Goal: Use online tool/utility: Utilize a website feature to perform a specific function

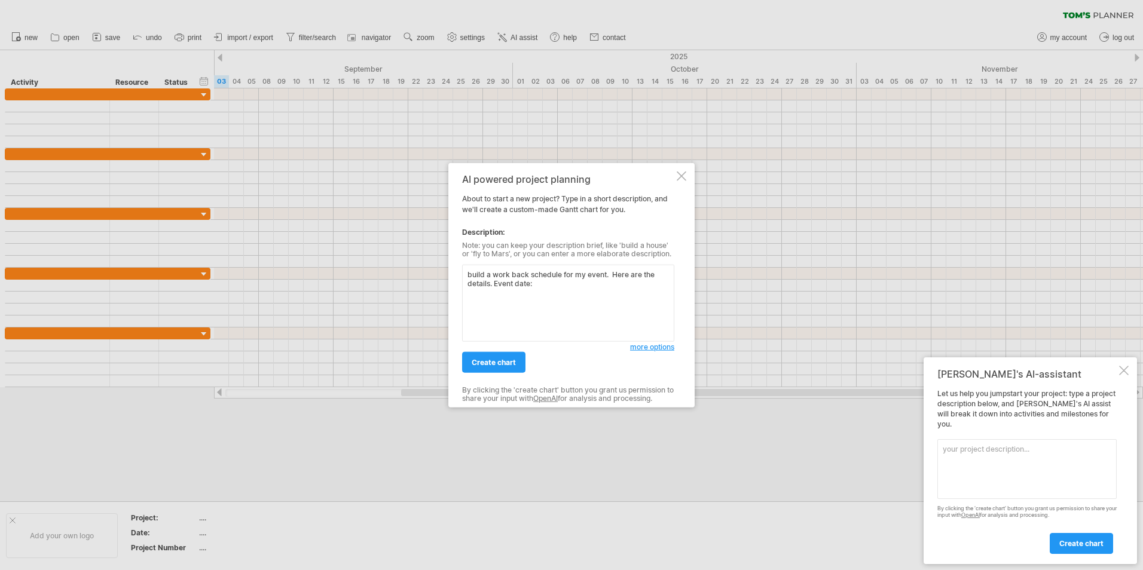
paste textarea "[DATE] 9am-4:30pm"
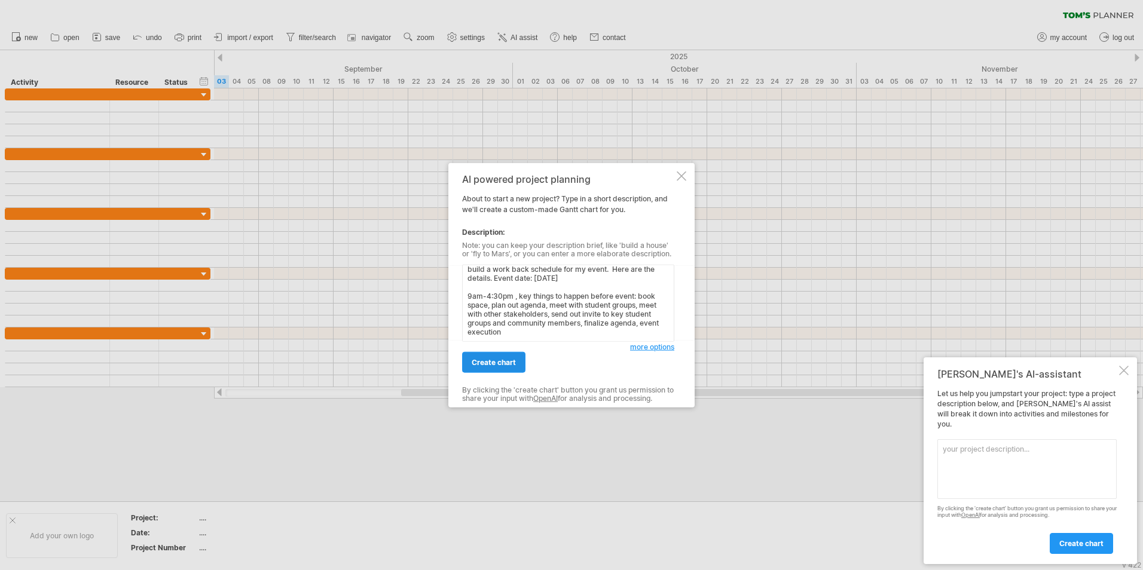
type textarea "build a work back schedule for my event. Here are the details. Event date: [DAT…"
click at [472, 356] on link "create chart" at bounding box center [493, 362] width 63 height 21
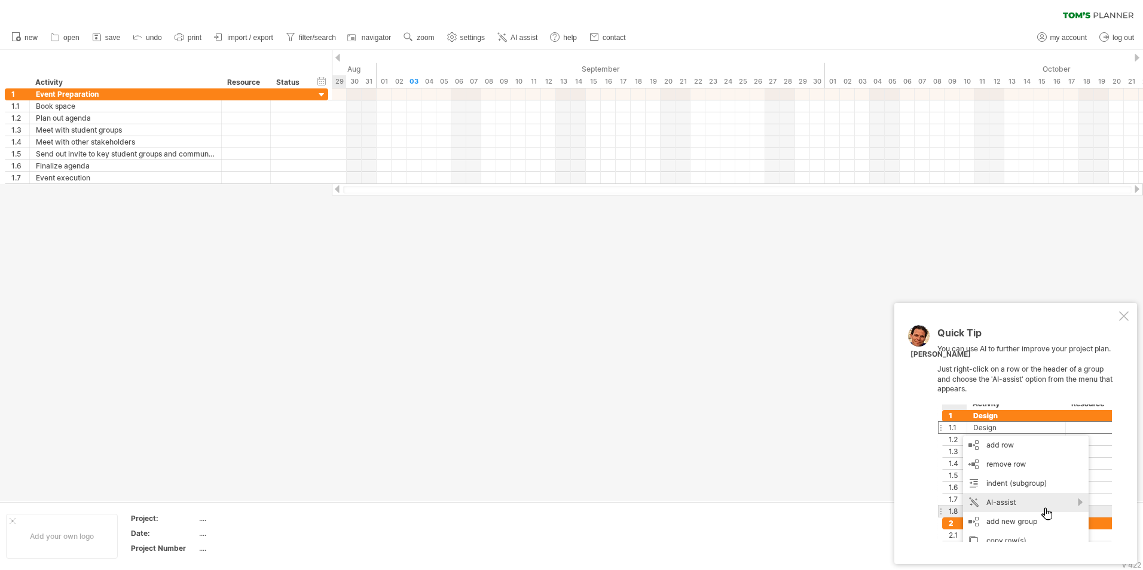
click at [1121, 319] on div at bounding box center [1124, 317] width 10 height 10
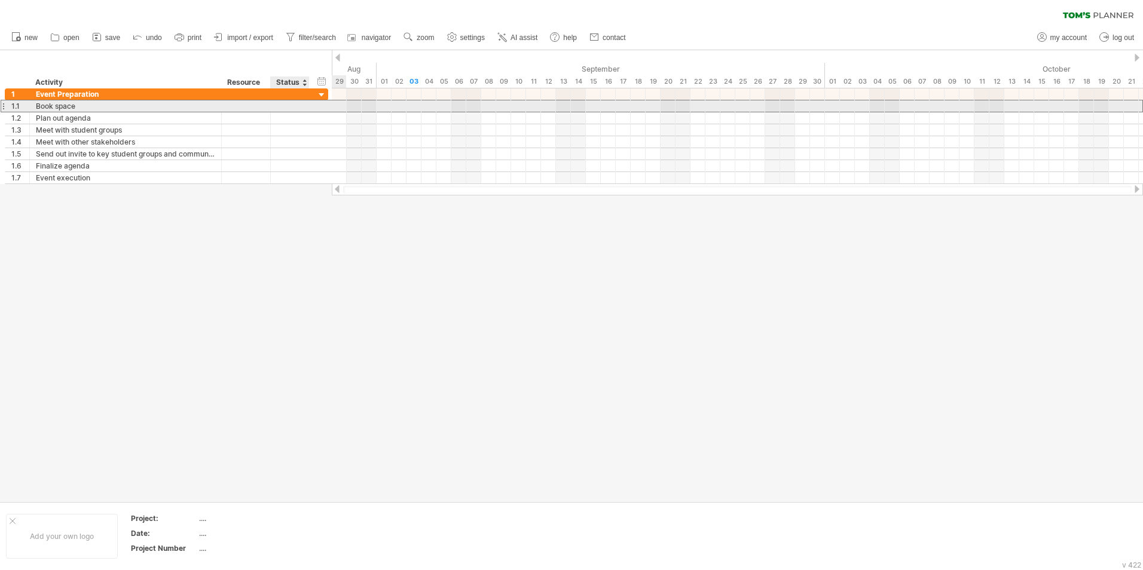
click at [298, 108] on div at bounding box center [290, 105] width 26 height 11
click at [317, 96] on div at bounding box center [321, 95] width 11 height 11
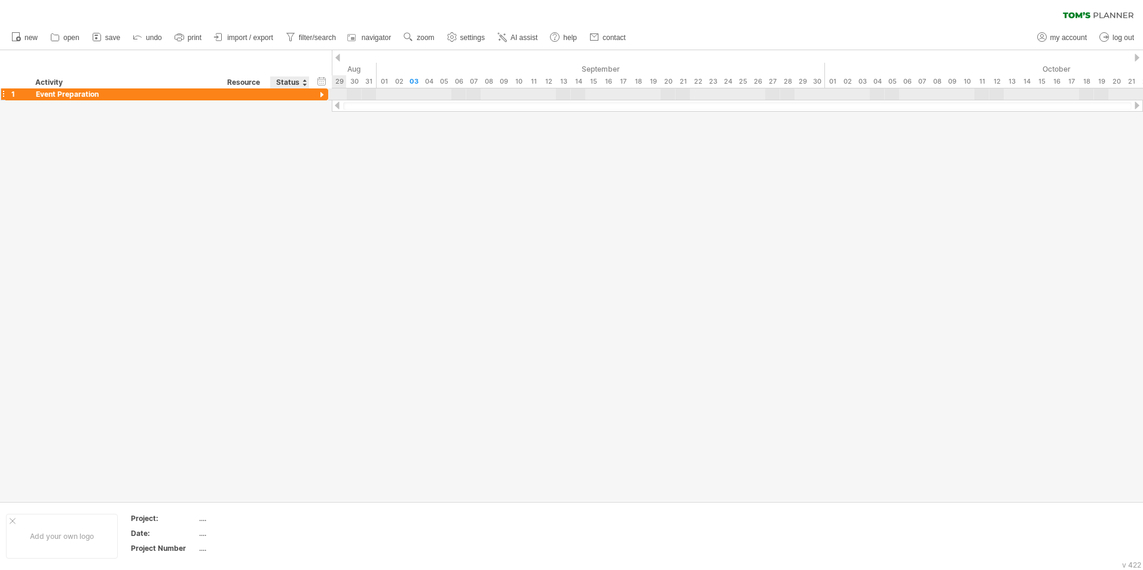
click at [317, 96] on div at bounding box center [321, 95] width 11 height 11
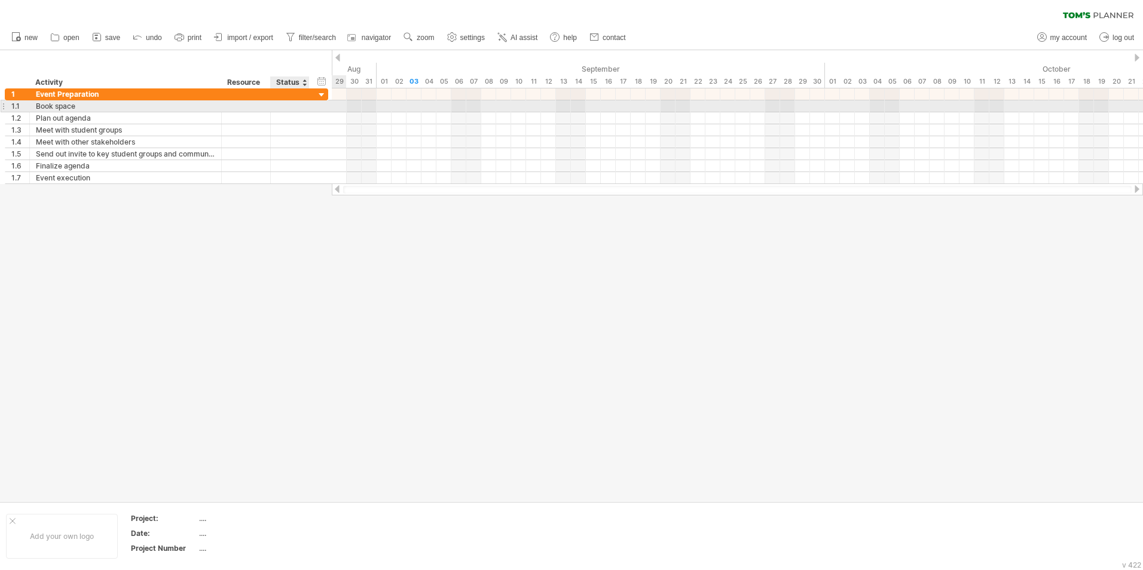
click at [304, 106] on div at bounding box center [290, 105] width 39 height 11
click at [324, 106] on div "**********" at bounding box center [167, 106] width 324 height 13
click at [307, 107] on div at bounding box center [308, 106] width 6 height 12
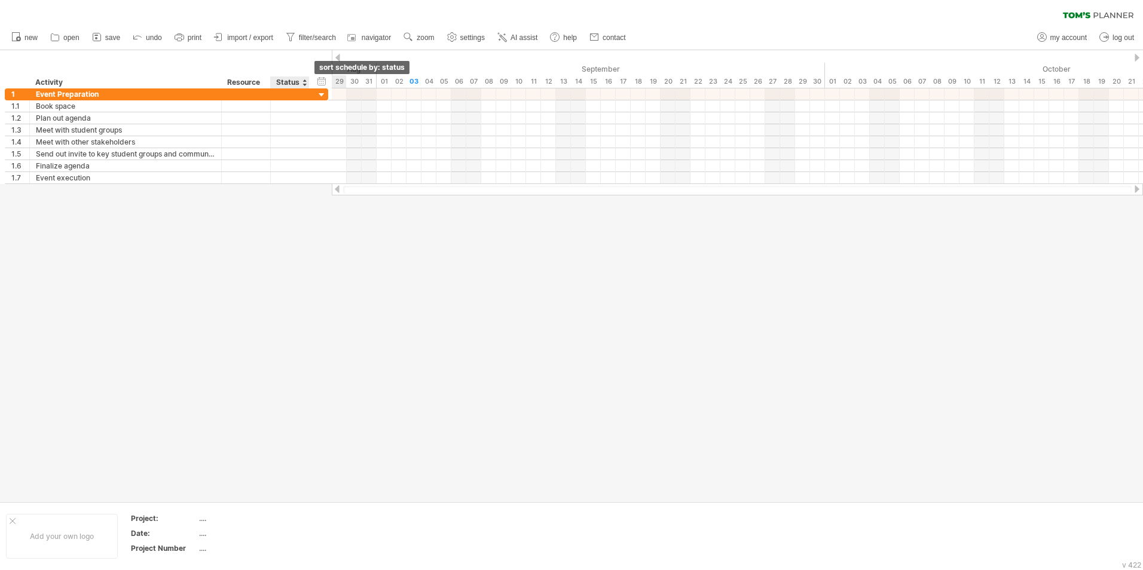
click at [304, 83] on div at bounding box center [304, 83] width 5 height 12
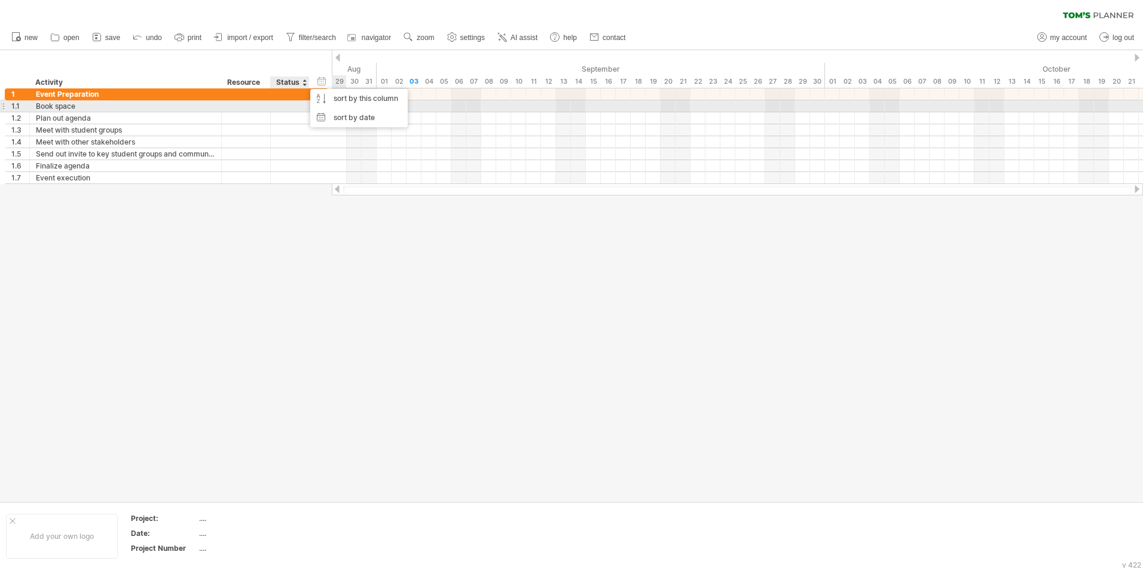
click at [295, 103] on div at bounding box center [290, 105] width 26 height 11
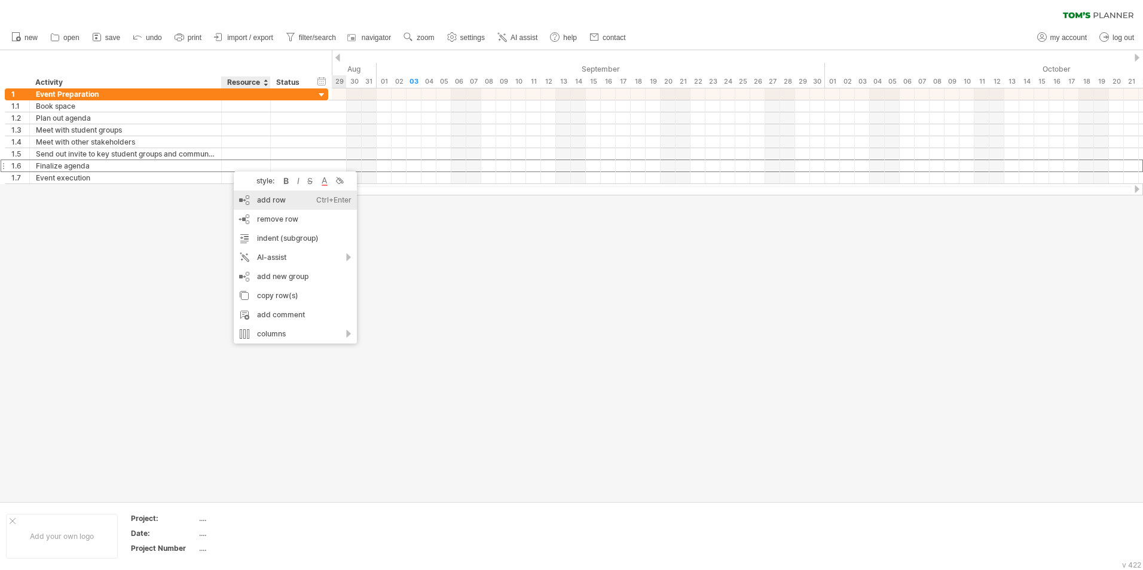
click at [260, 198] on div "add row Ctrl+Enter Cmd+Enter" at bounding box center [295, 200] width 123 height 19
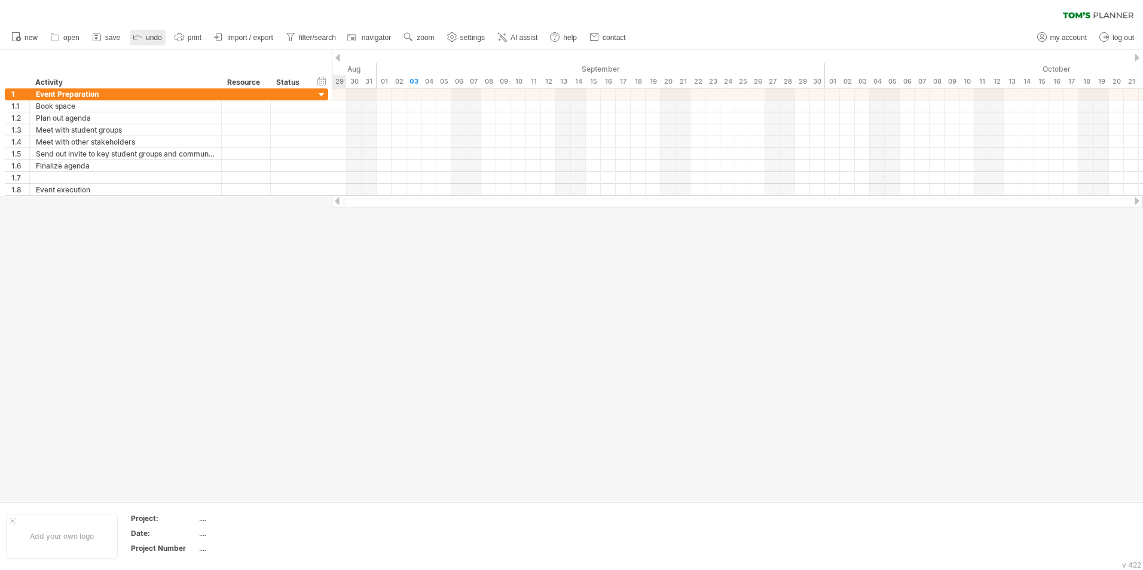
click at [144, 36] on icon at bounding box center [138, 36] width 12 height 12
click at [514, 36] on span "AI assist" at bounding box center [524, 37] width 27 height 8
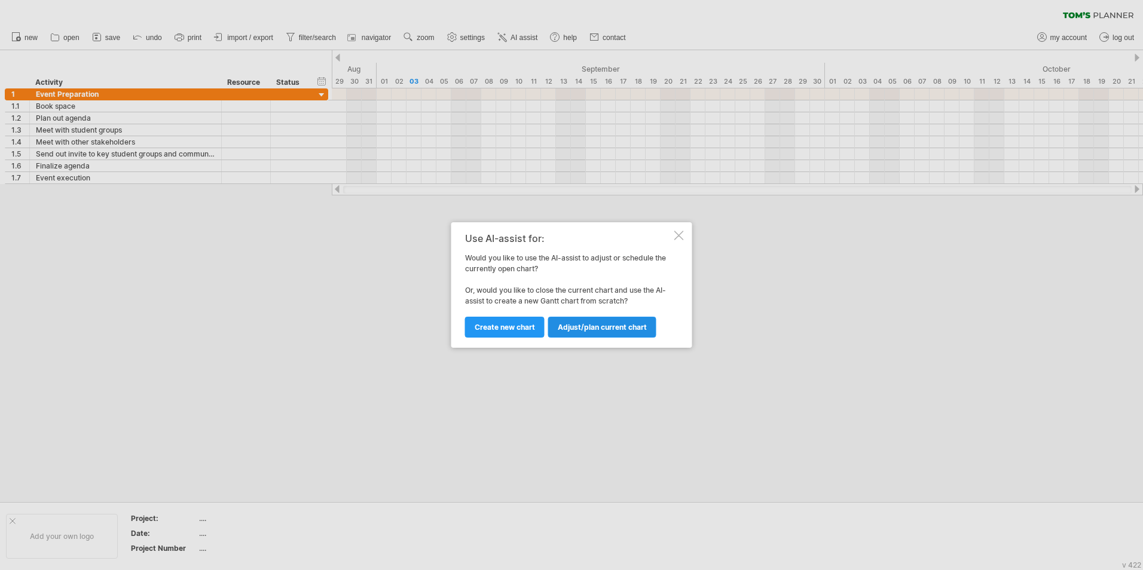
click at [581, 328] on span "Adjust/plan current chart" at bounding box center [602, 327] width 89 height 9
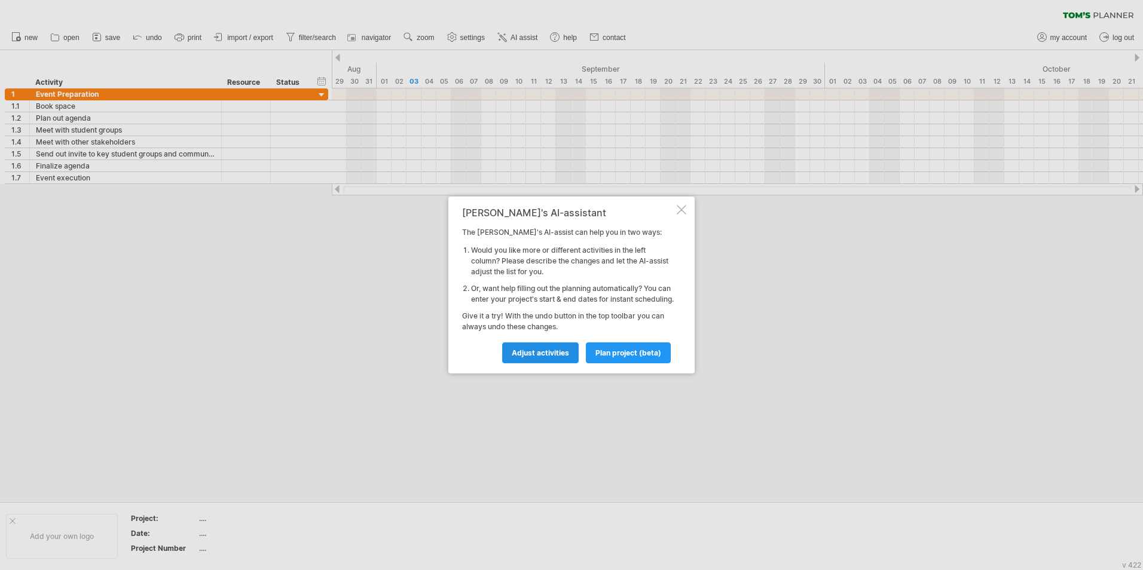
click at [539, 358] on span "Adjust activities" at bounding box center [540, 353] width 57 height 9
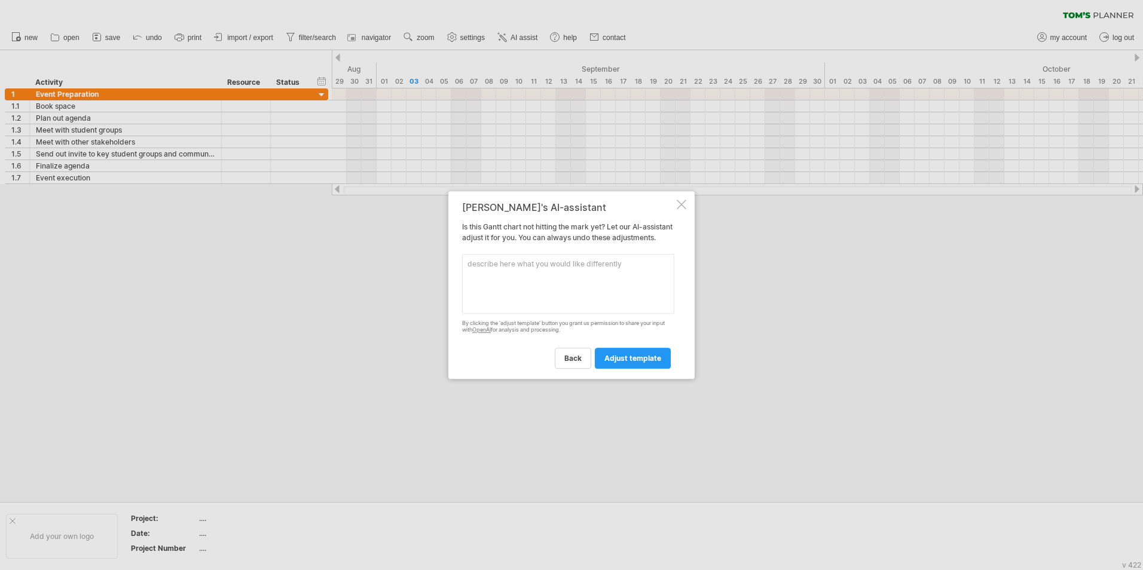
click at [681, 200] on div at bounding box center [682, 205] width 10 height 10
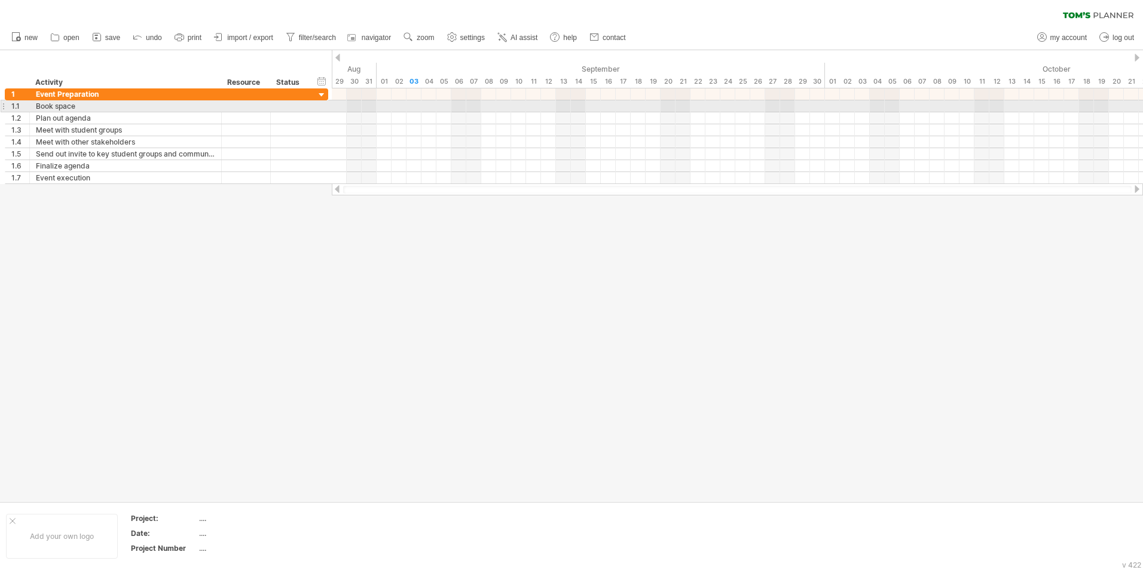
click at [443, 105] on div at bounding box center [737, 106] width 811 height 12
drag, startPoint x: 414, startPoint y: 104, endPoint x: 442, endPoint y: 106, distance: 28.2
click at [443, 106] on div at bounding box center [737, 106] width 811 height 12
click at [412, 104] on div at bounding box center [737, 106] width 811 height 12
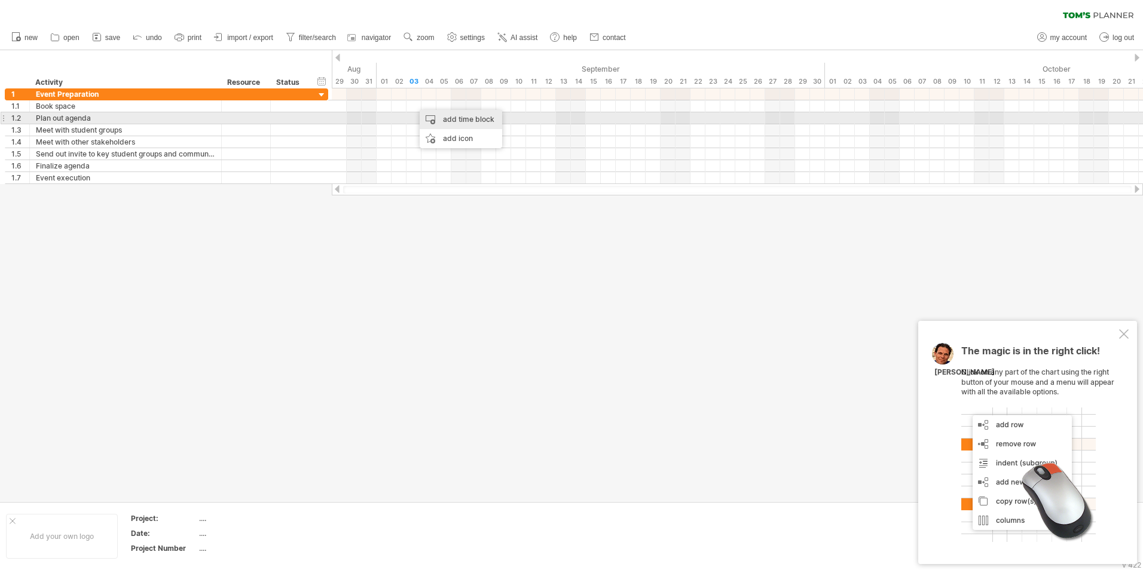
click at [446, 116] on div "add time block" at bounding box center [461, 119] width 83 height 19
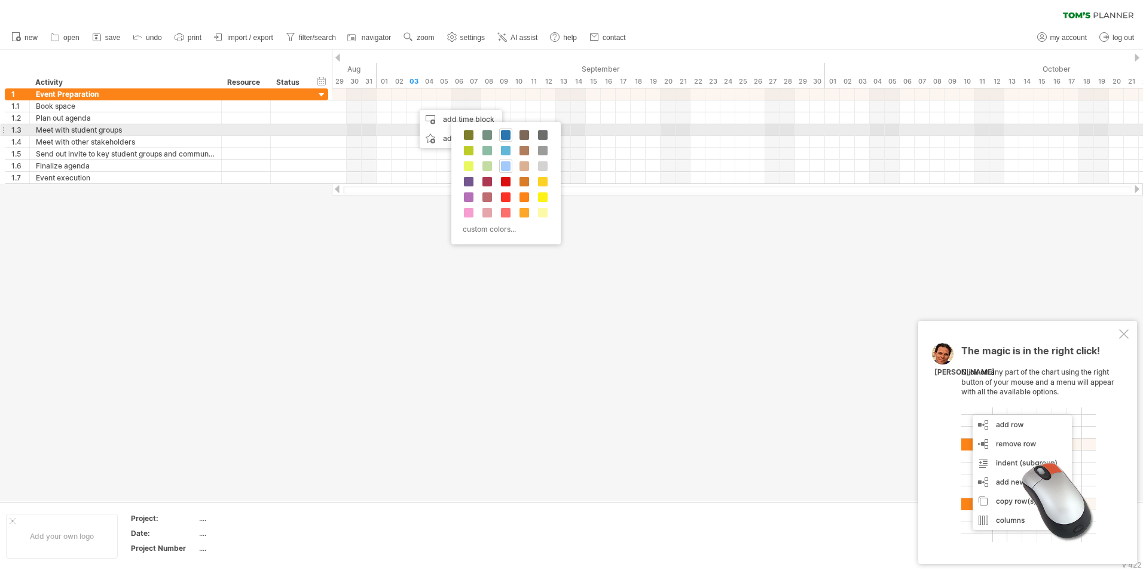
click at [505, 134] on span at bounding box center [506, 135] width 10 height 10
click at [503, 130] on span at bounding box center [506, 135] width 10 height 10
click at [502, 130] on span at bounding box center [506, 135] width 10 height 10
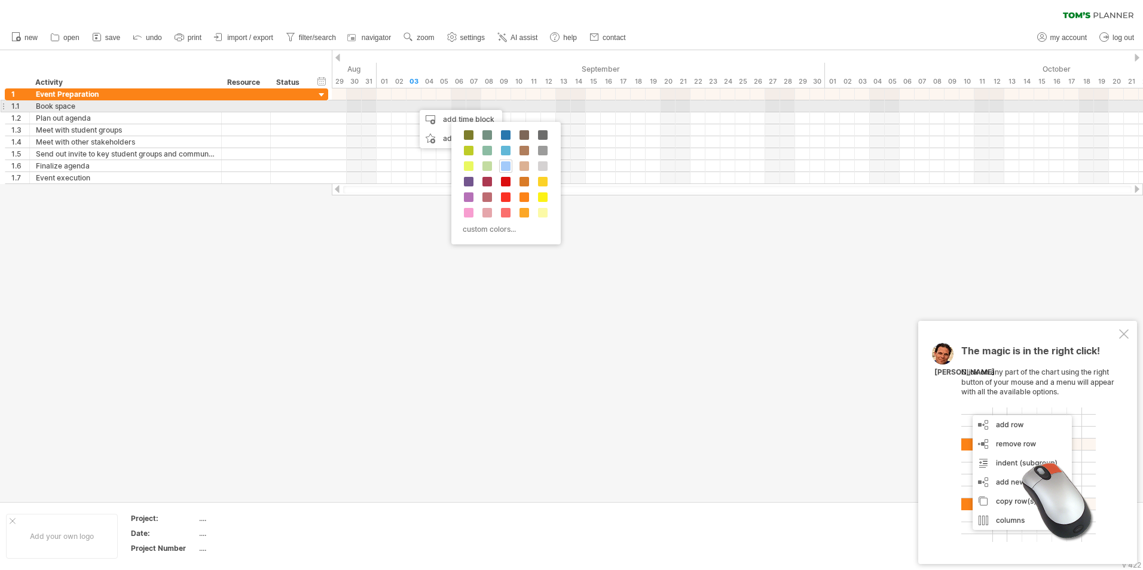
click at [409, 104] on div at bounding box center [737, 106] width 811 height 12
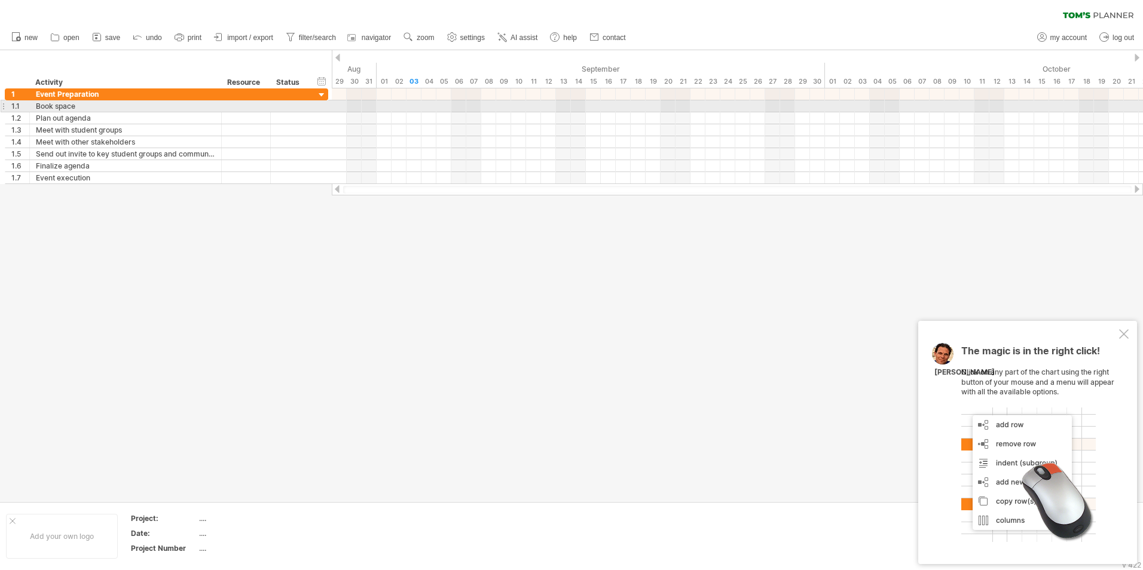
drag, startPoint x: 413, startPoint y: 103, endPoint x: 434, endPoint y: 105, distance: 21.0
click at [442, 106] on div at bounding box center [737, 106] width 811 height 12
click at [408, 104] on div at bounding box center [737, 106] width 811 height 12
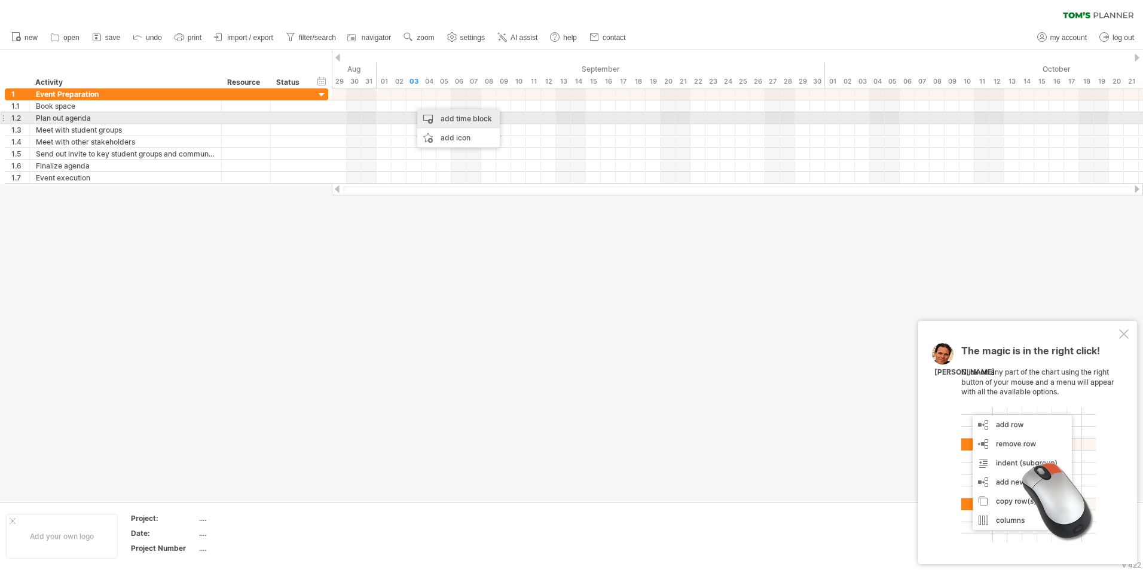
click at [438, 114] on div "add time block" at bounding box center [458, 118] width 83 height 19
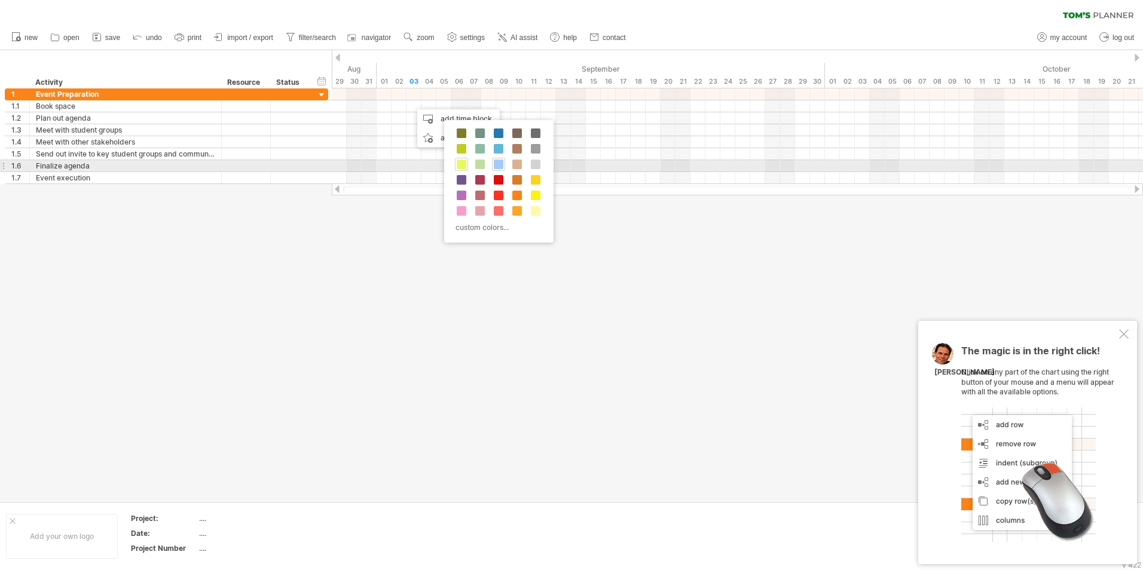
click at [465, 162] on span at bounding box center [462, 165] width 10 height 10
click at [460, 160] on span at bounding box center [462, 165] width 10 height 10
click at [459, 160] on span at bounding box center [462, 165] width 10 height 10
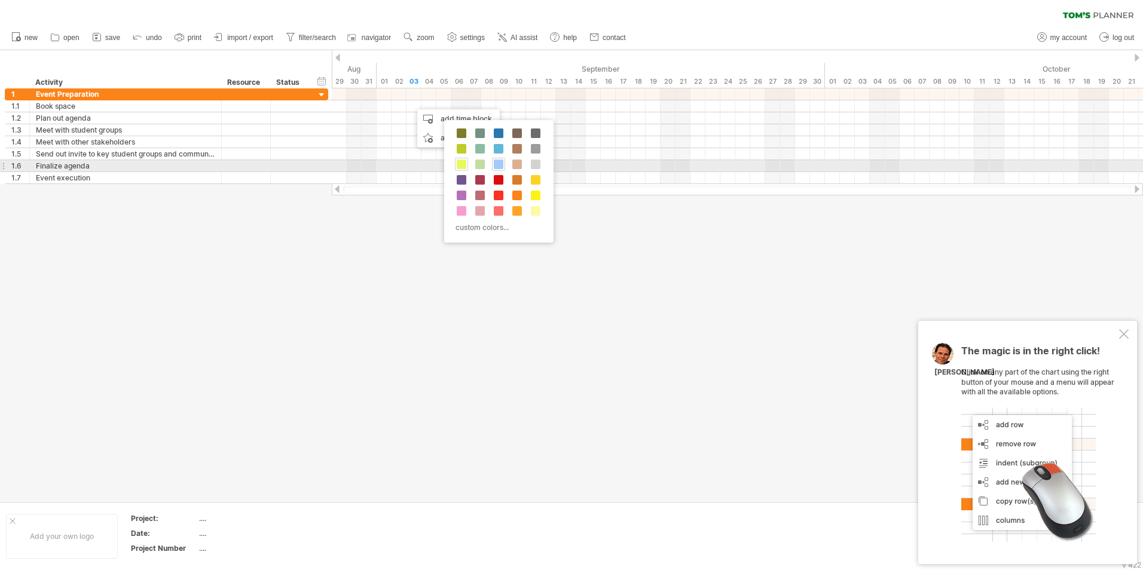
click at [459, 160] on span at bounding box center [462, 165] width 10 height 10
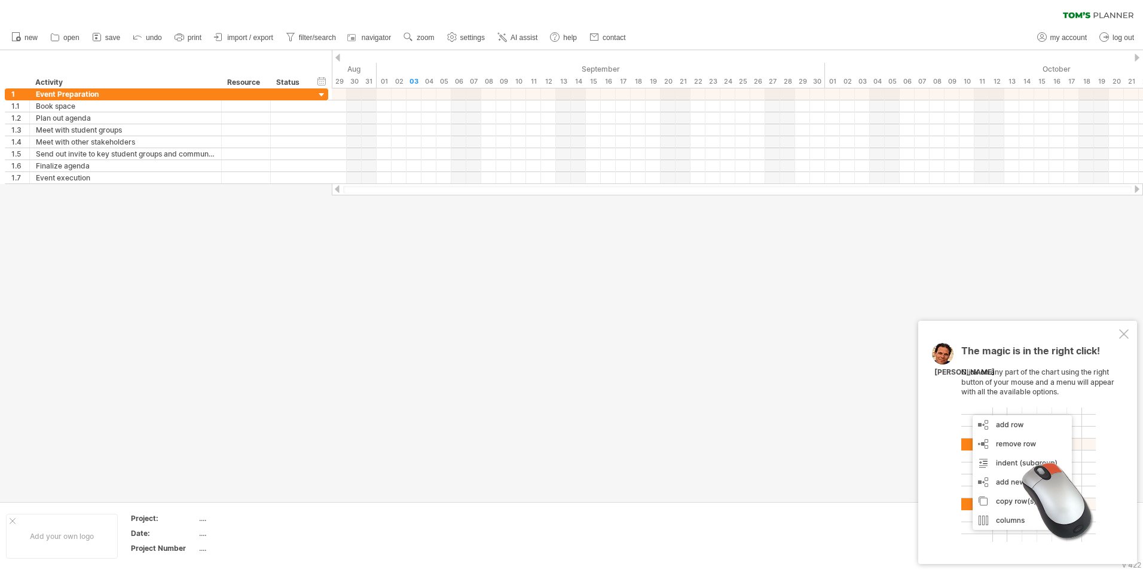
click at [1124, 331] on div at bounding box center [1124, 334] width 10 height 10
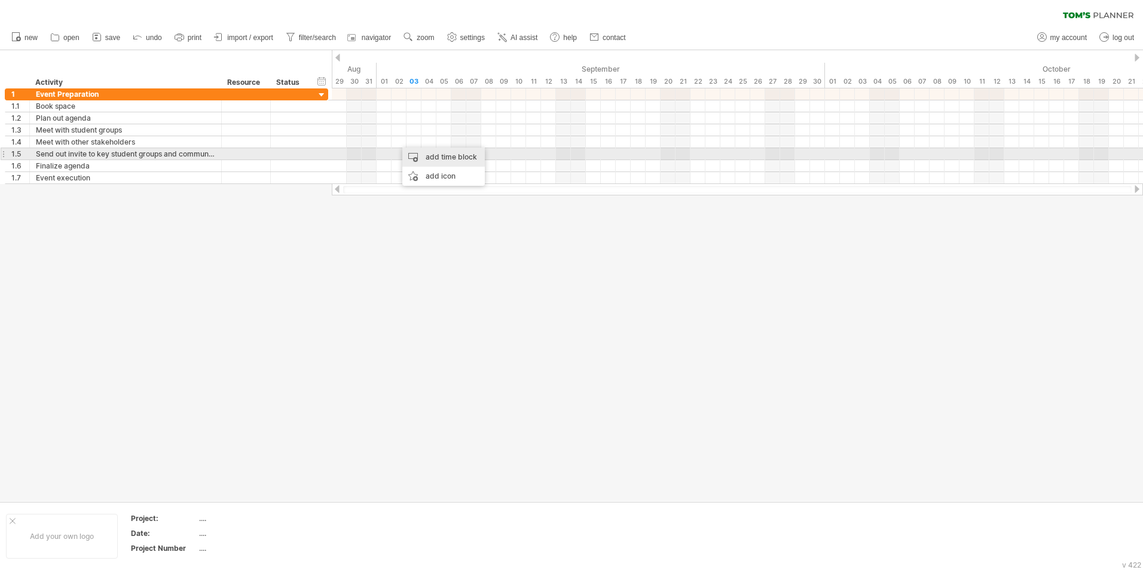
click at [434, 158] on div "add time block" at bounding box center [443, 157] width 83 height 19
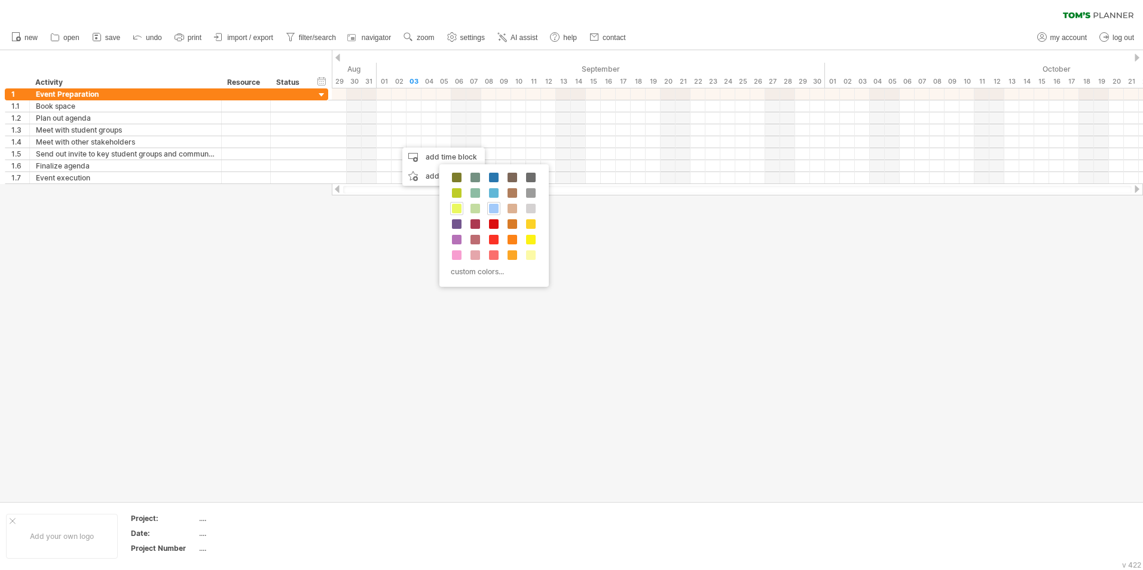
click at [454, 205] on span at bounding box center [457, 209] width 10 height 10
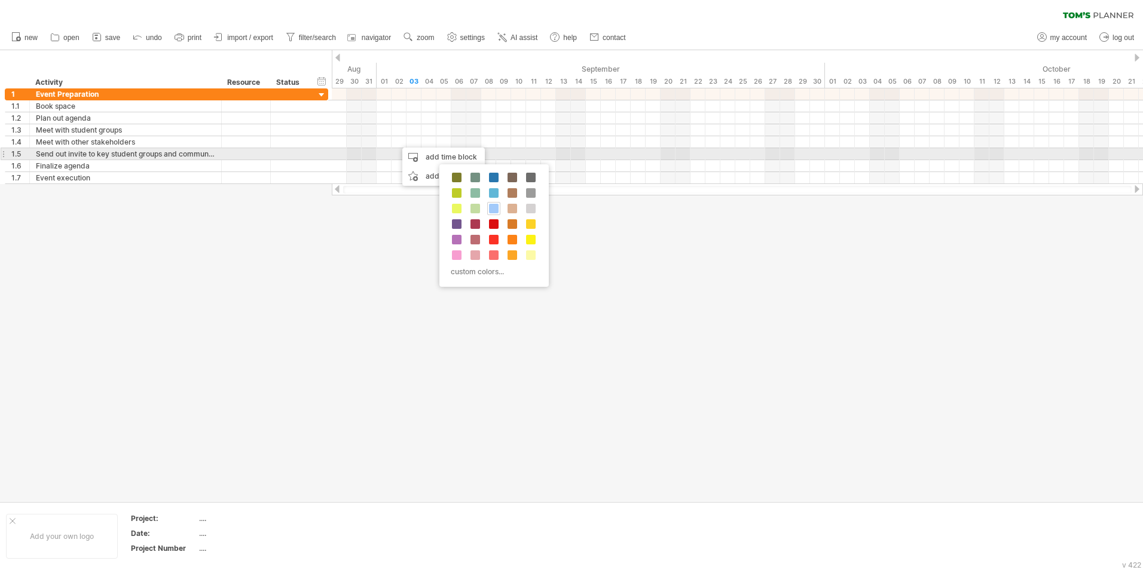
drag, startPoint x: 454, startPoint y: 205, endPoint x: 393, endPoint y: 155, distance: 79.0
click at [393, 155] on body "progress(100%) Trying to reach [DOMAIN_NAME] Connected again... 0% clear filter…" at bounding box center [571, 286] width 1143 height 573
click at [393, 154] on div at bounding box center [737, 154] width 811 height 12
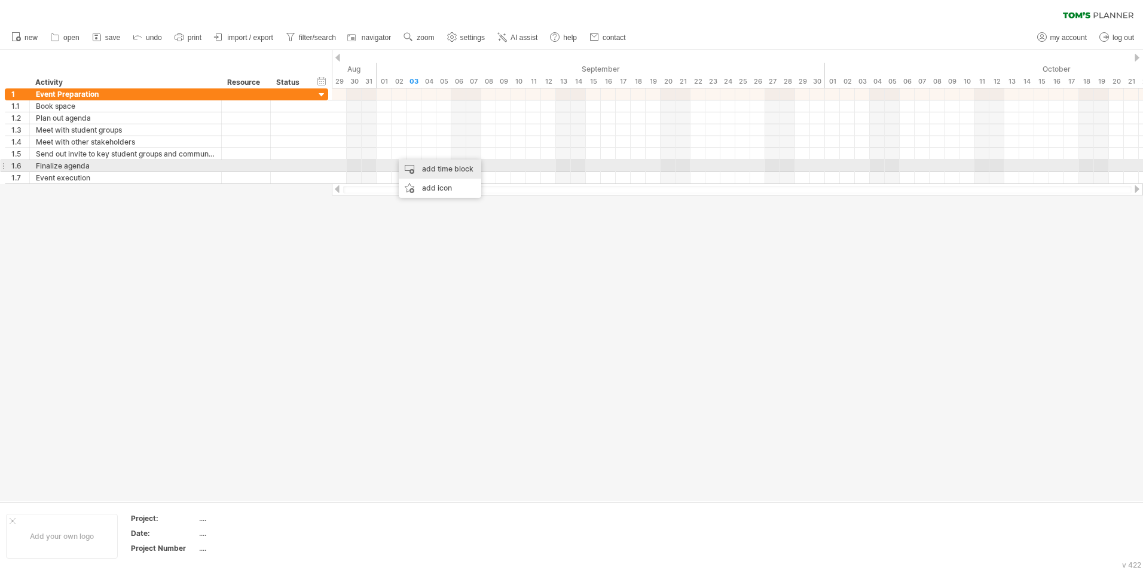
click at [421, 169] on div "add time block" at bounding box center [440, 169] width 83 height 19
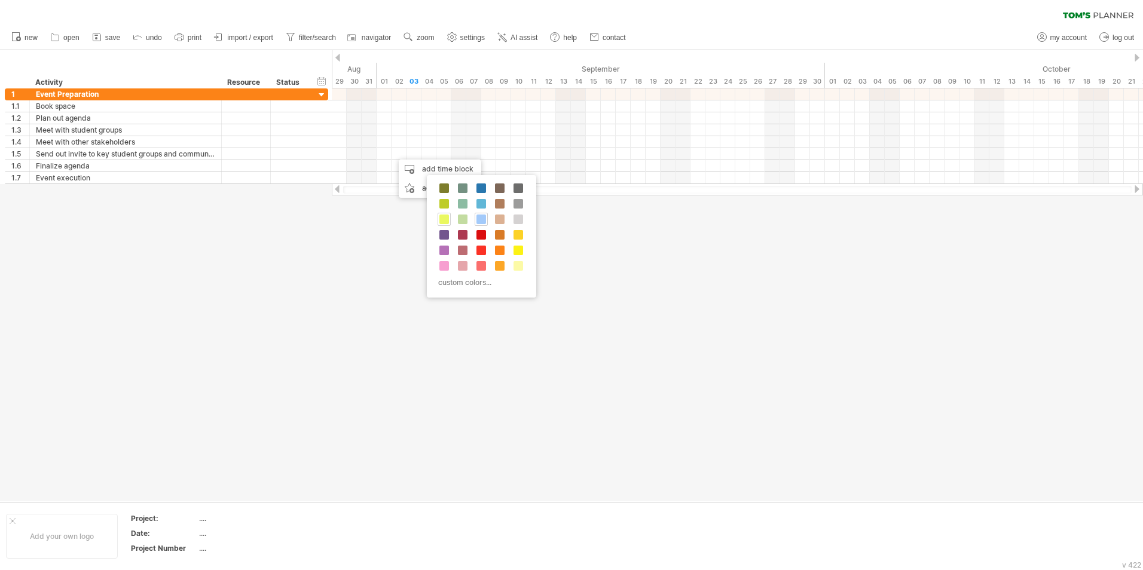
click at [442, 216] on span at bounding box center [445, 220] width 10 height 10
click at [441, 216] on span at bounding box center [445, 220] width 10 height 10
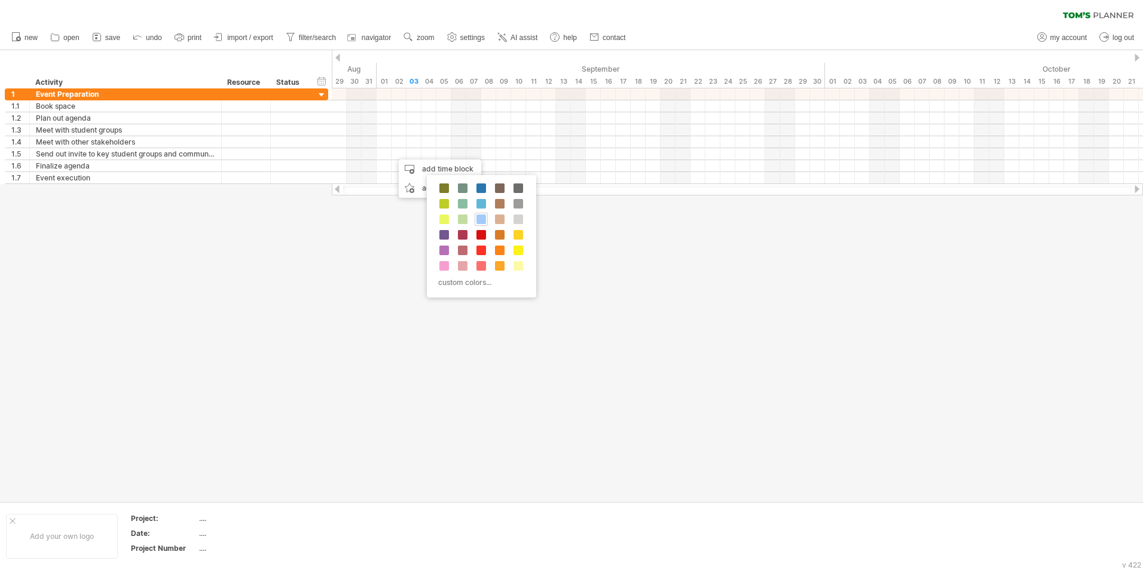
click at [638, 444] on div at bounding box center [571, 275] width 1143 height 451
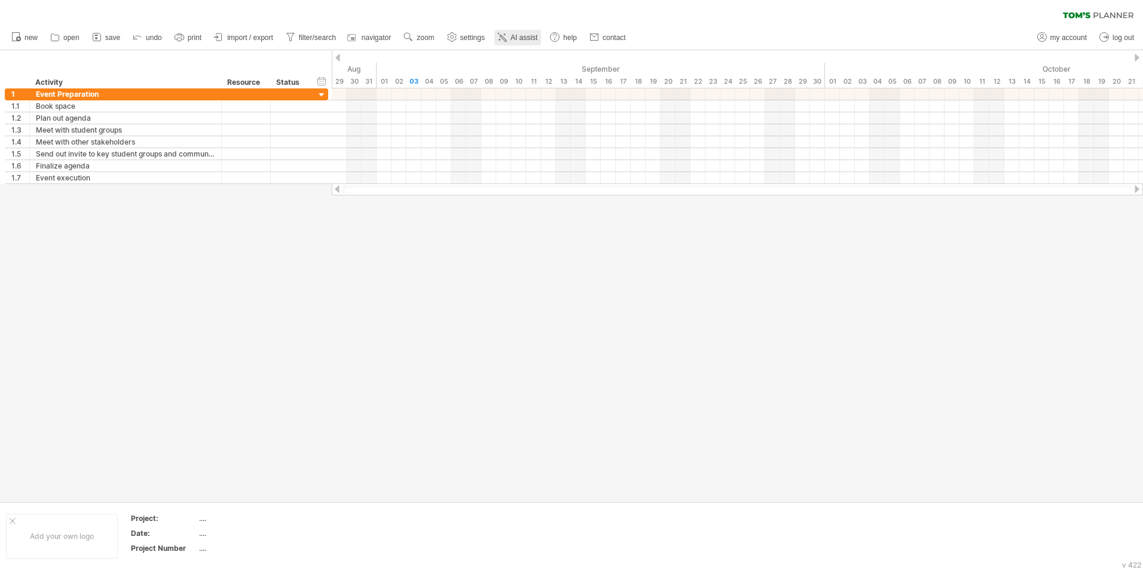
click at [512, 35] on span "AI assist" at bounding box center [524, 37] width 27 height 8
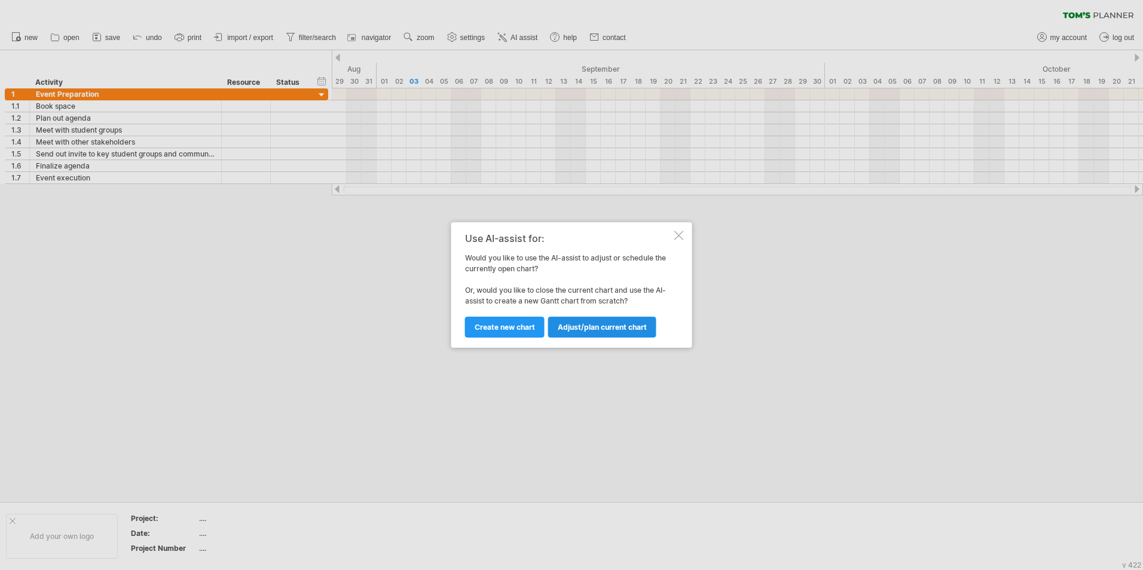
click at [569, 325] on span "Adjust/plan current chart" at bounding box center [602, 327] width 89 height 9
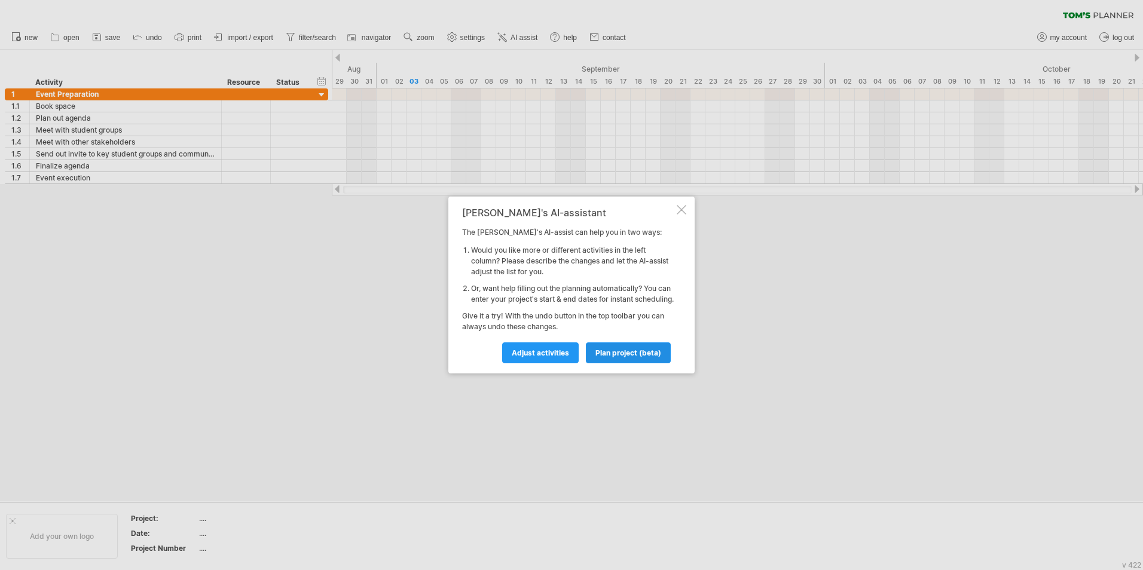
click at [611, 358] on span "plan project (beta)" at bounding box center [629, 353] width 66 height 9
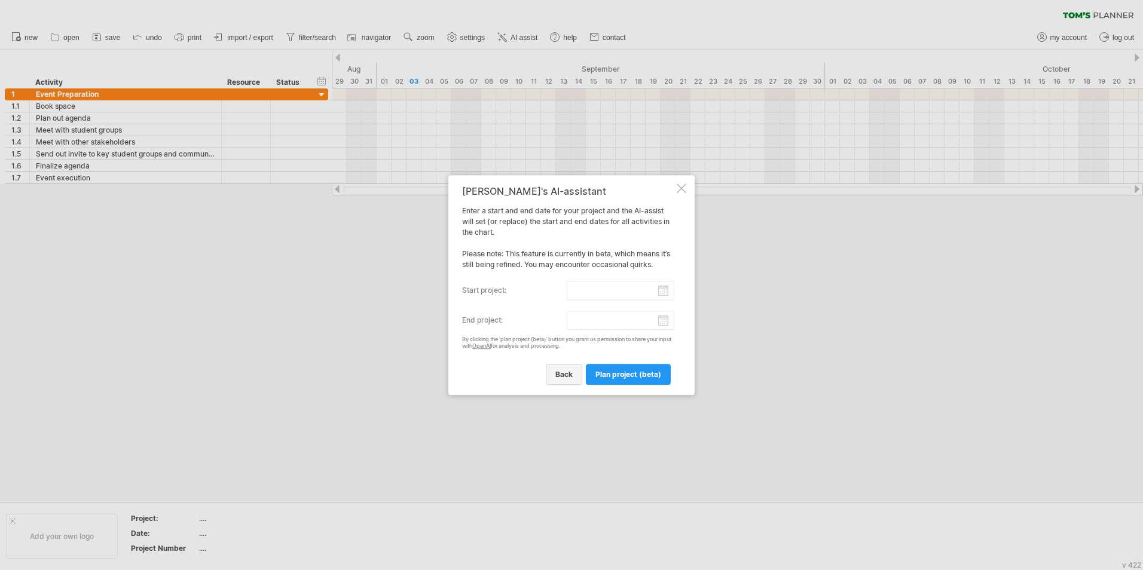
click at [563, 371] on span "back" at bounding box center [564, 374] width 17 height 9
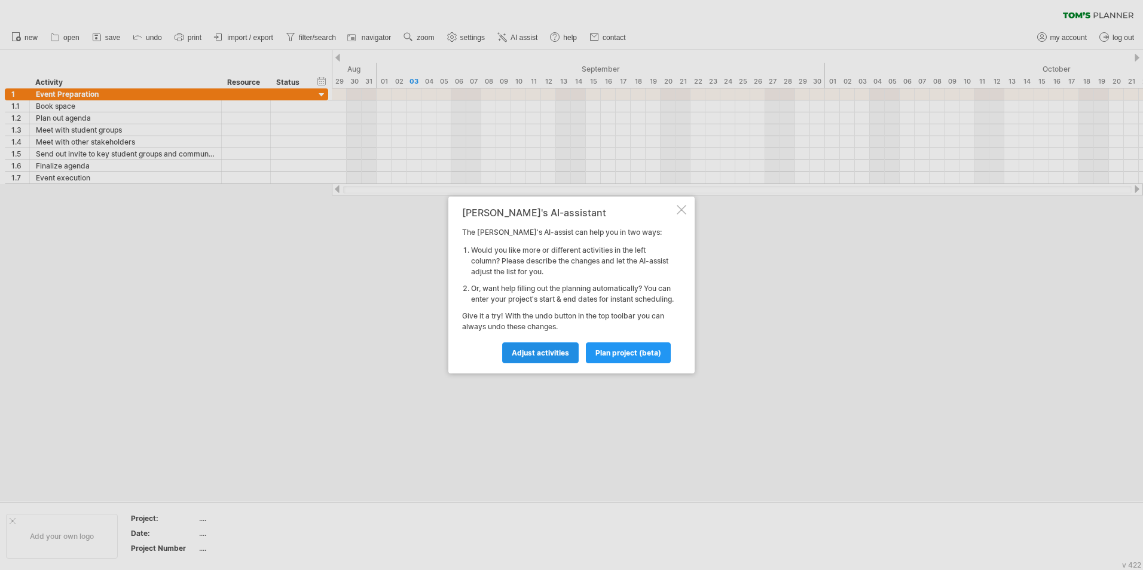
click at [525, 357] on span "Adjust activities" at bounding box center [540, 353] width 57 height 9
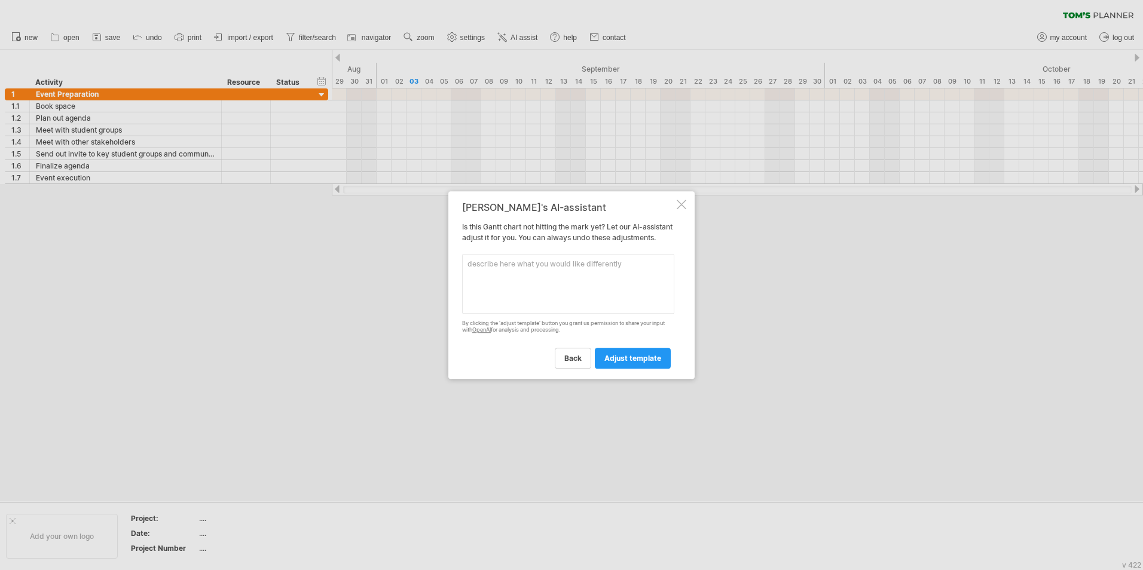
click at [481, 279] on textarea at bounding box center [568, 284] width 212 height 60
paste textarea "Lor Ipsu Dolorsita / Conse Adipi (elitsed) Doeiu Tempor Incididuntut Labor 9903…"
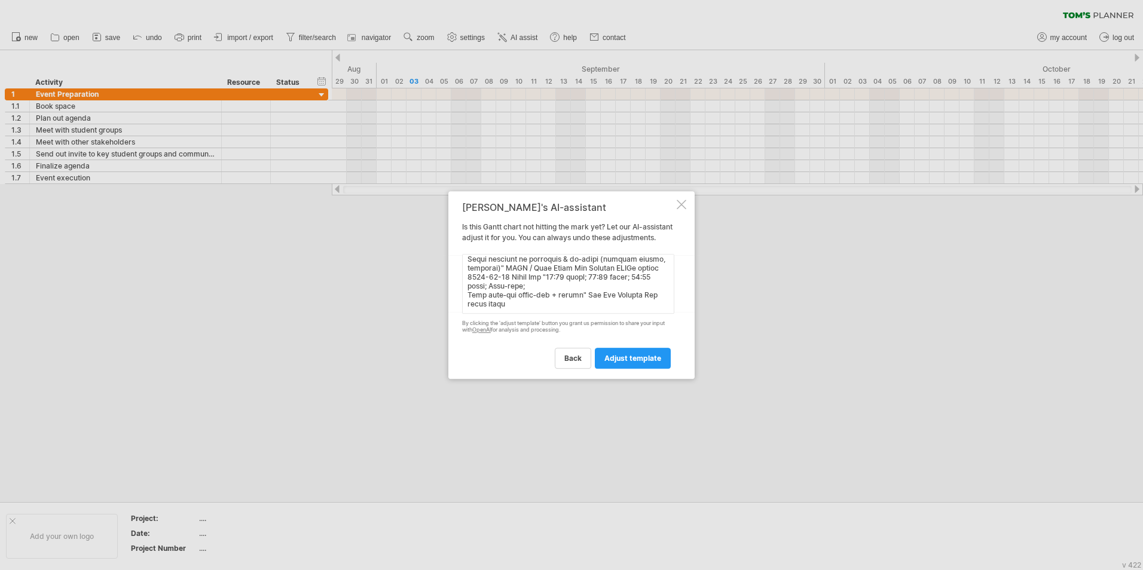
scroll to position [597, 0]
type textarea "Lor Ipsu Dolorsita / Conse Adipi (elitsed) Doeiu Tempor Incididuntut Labor 8168…"
click at [633, 361] on span "adjust template" at bounding box center [633, 358] width 57 height 9
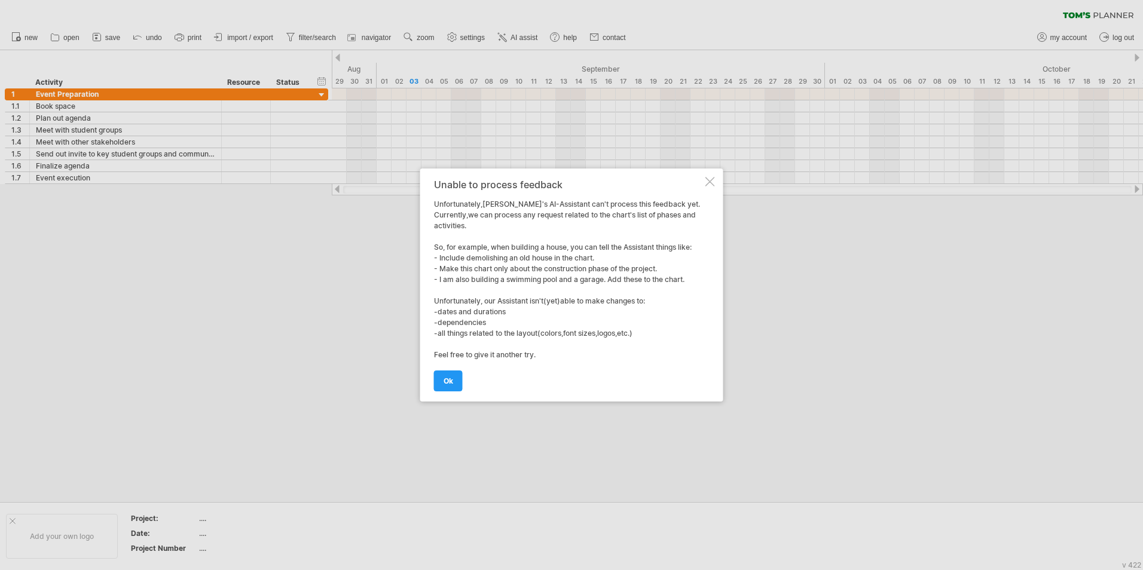
click at [446, 384] on span "ok" at bounding box center [449, 381] width 10 height 9
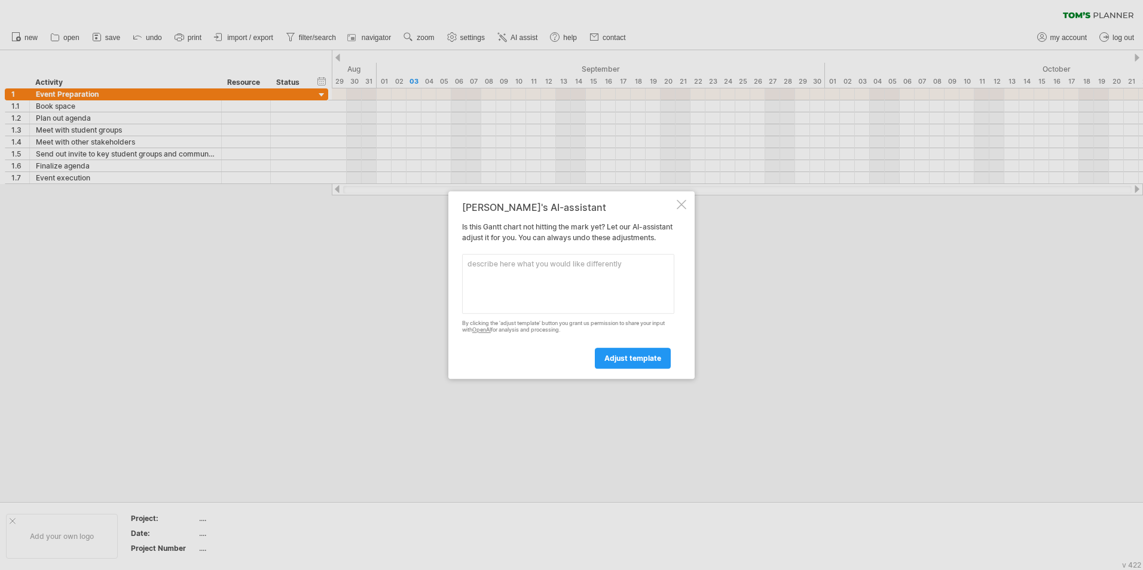
click at [682, 200] on div at bounding box center [682, 205] width 10 height 10
